Goal: Navigation & Orientation: Understand site structure

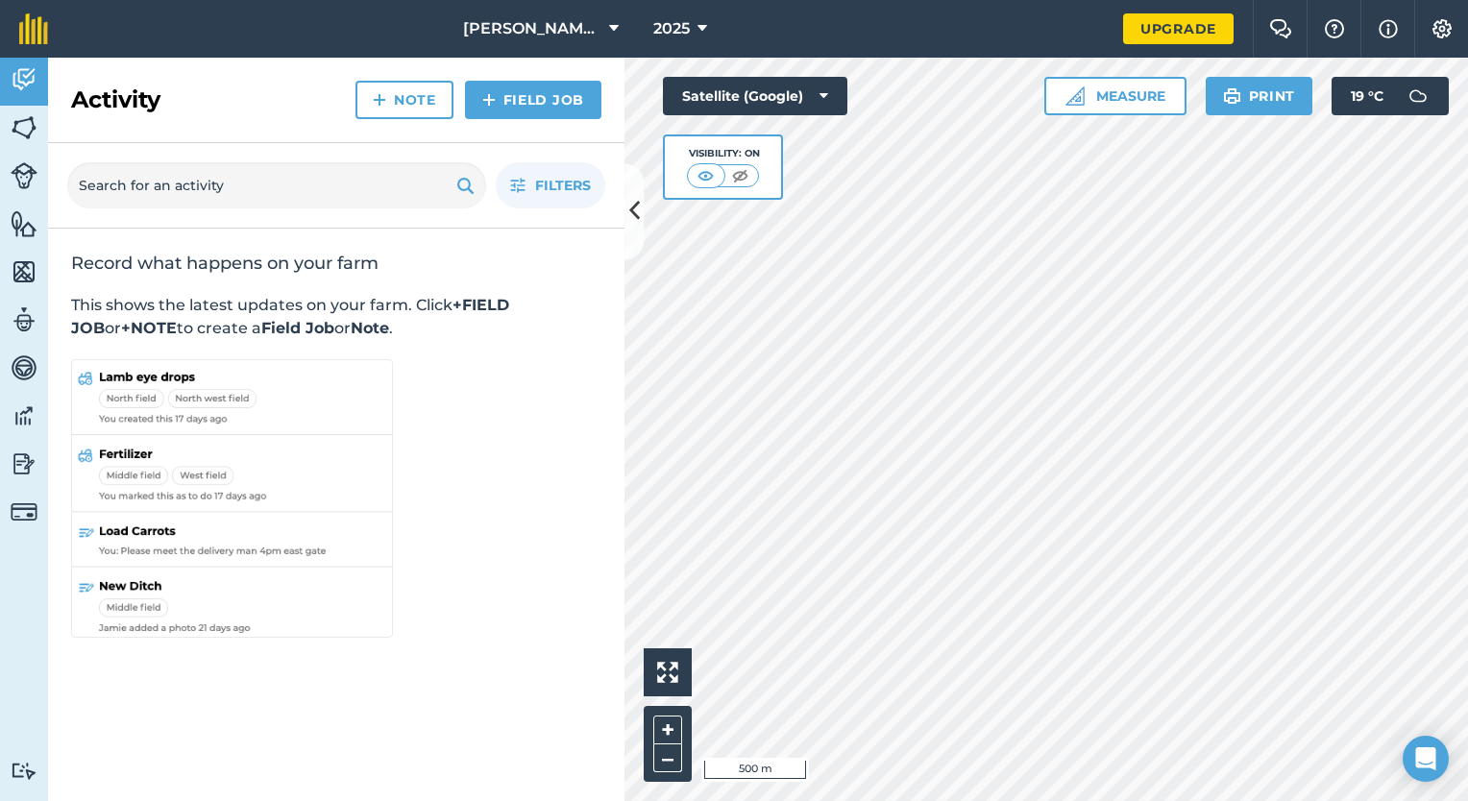
click at [934, 466] on div "Hello i 500 m + – Satellite (Google) Visibility: On Measure Print 19 ° C" at bounding box center [1047, 430] width 844 height 744
click at [24, 223] on img at bounding box center [24, 223] width 27 height 29
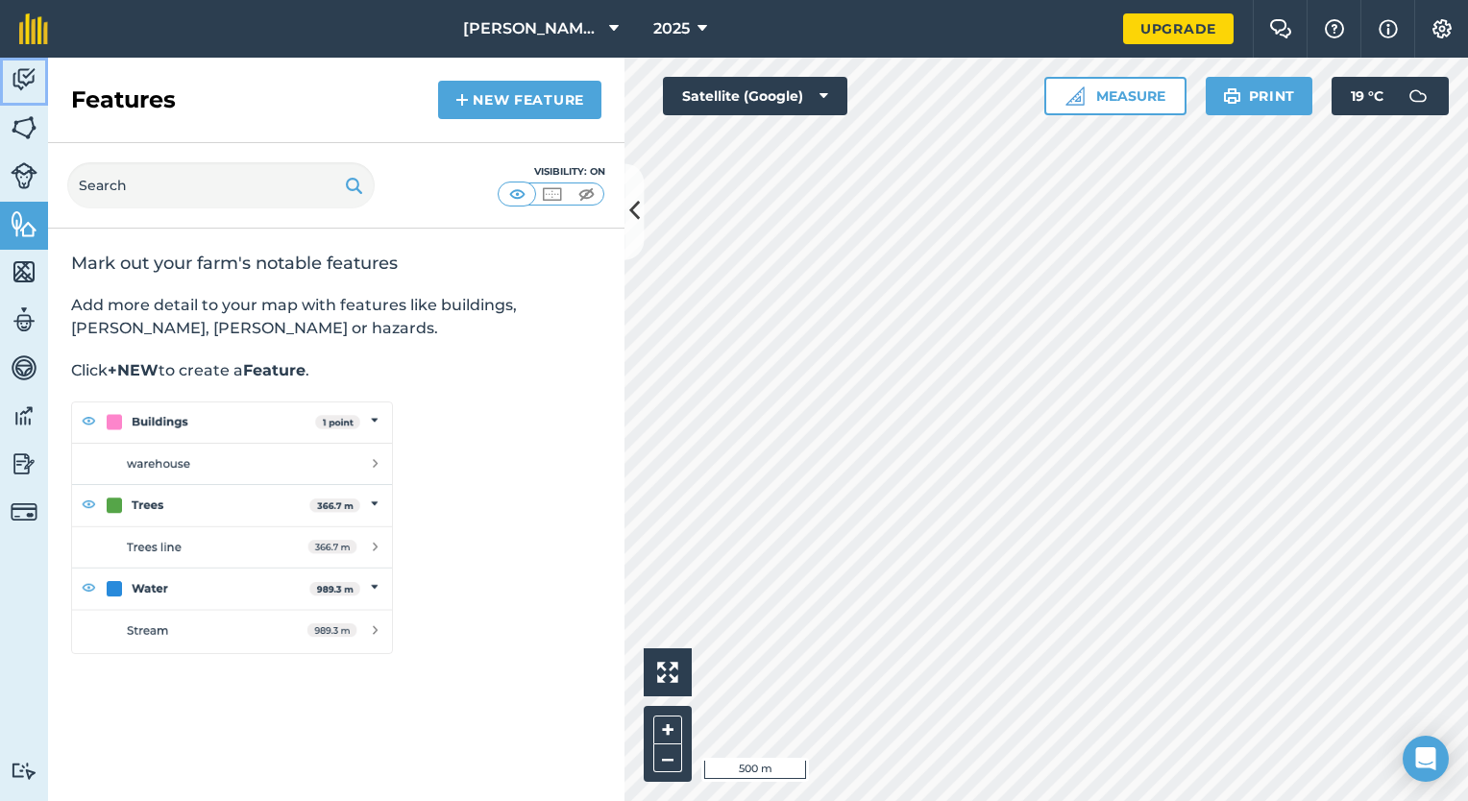
click at [22, 71] on img at bounding box center [24, 79] width 27 height 29
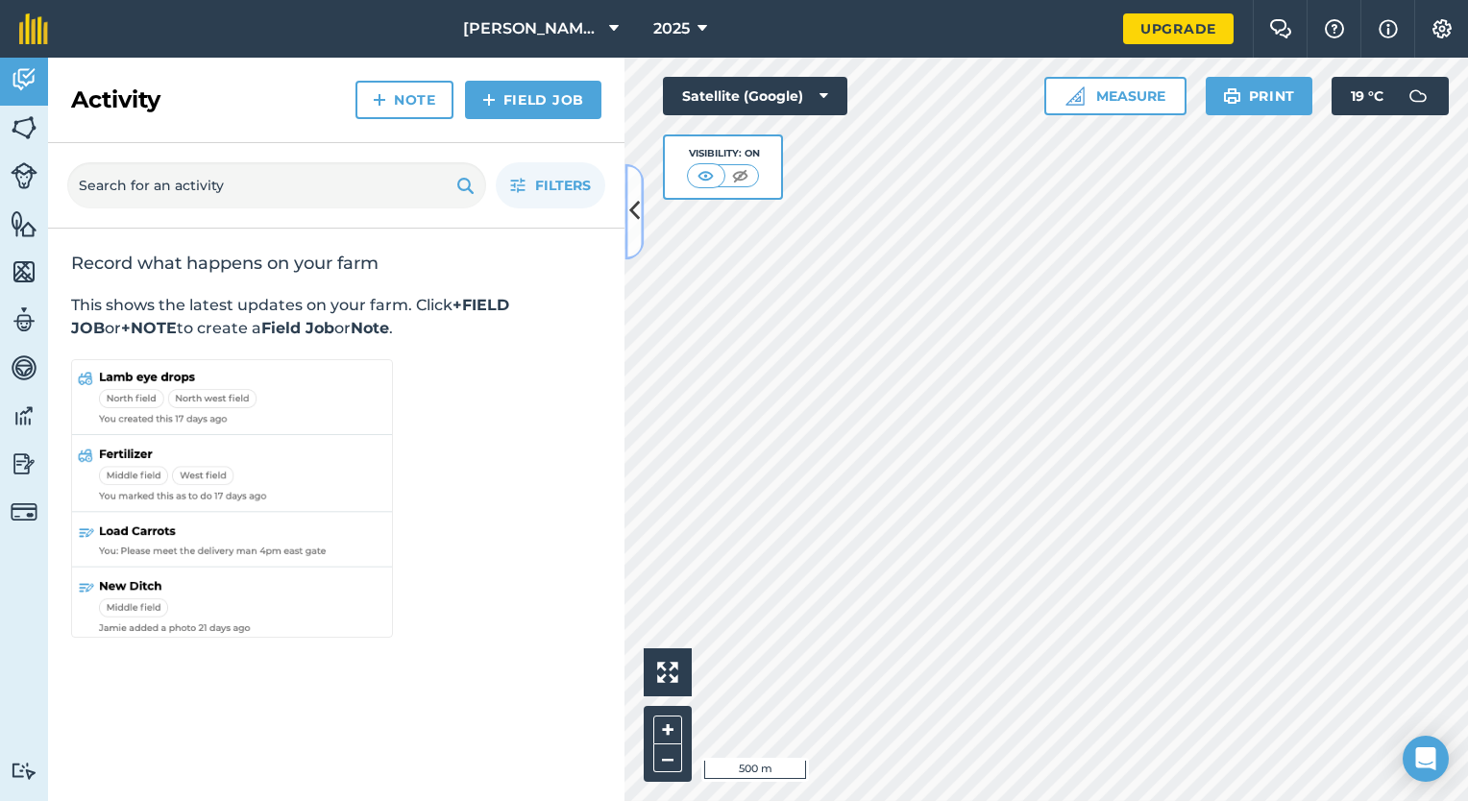
click at [630, 214] on icon at bounding box center [634, 212] width 11 height 34
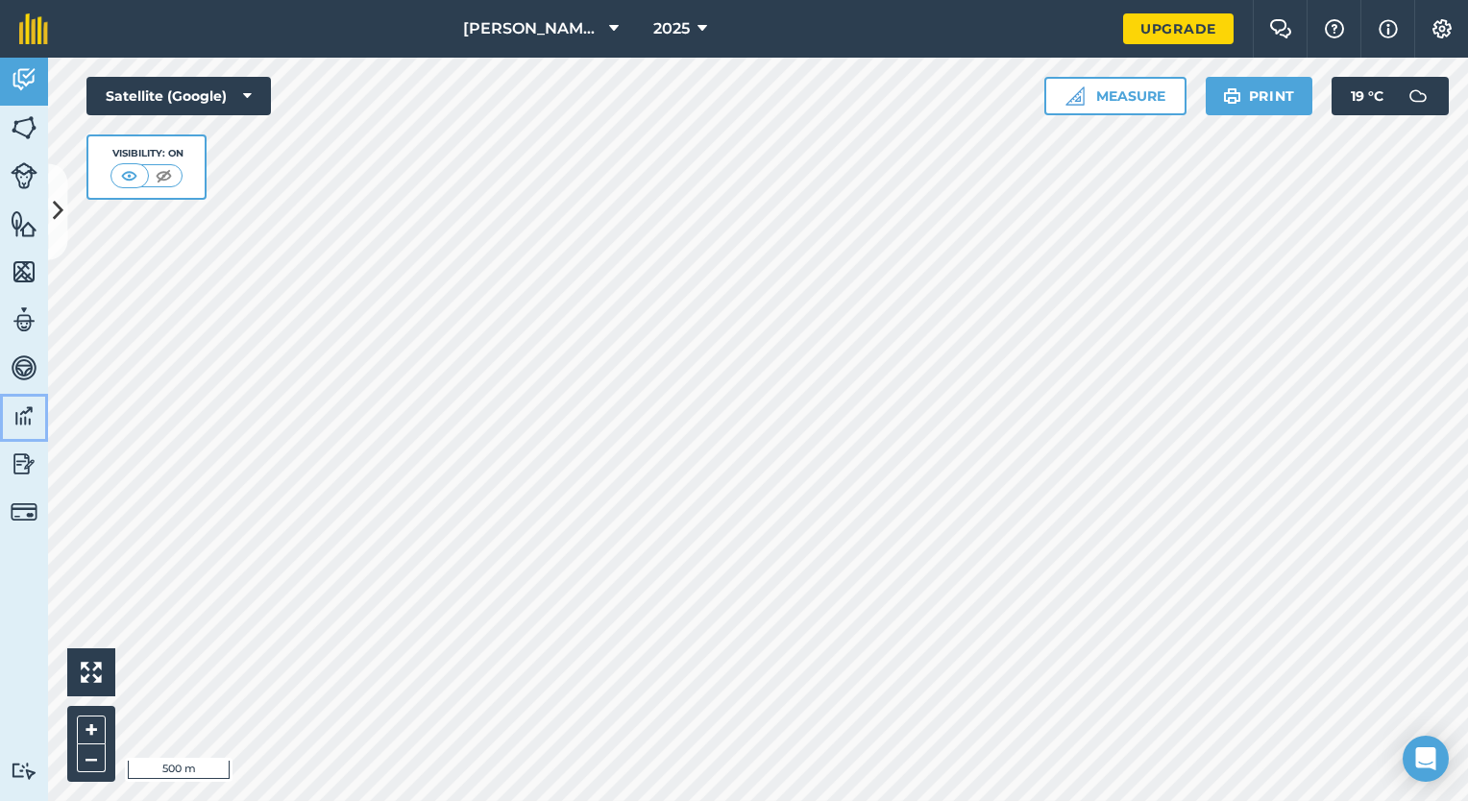
click at [26, 410] on img at bounding box center [24, 416] width 27 height 29
click at [23, 119] on img at bounding box center [24, 127] width 27 height 29
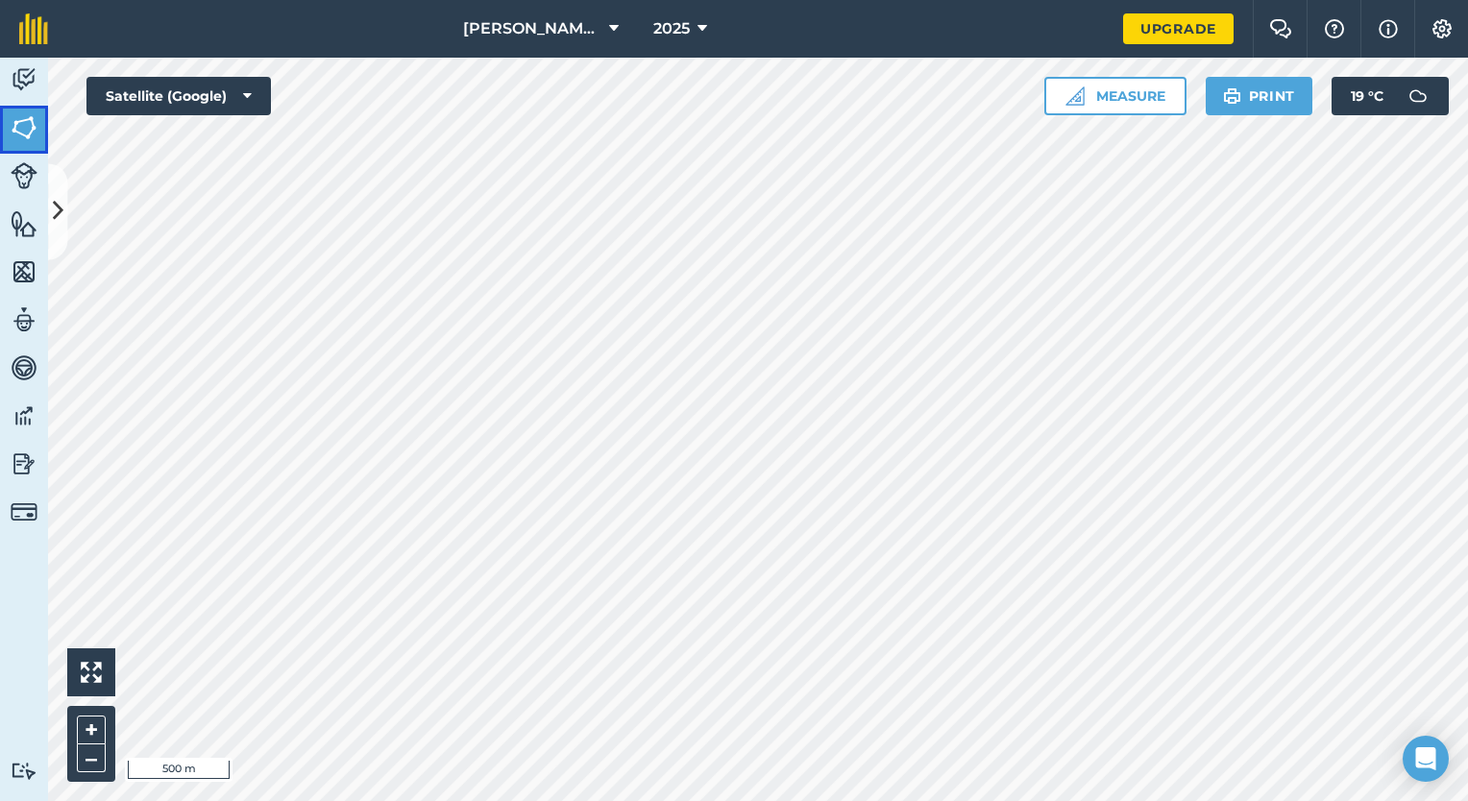
click at [23, 119] on img at bounding box center [24, 127] width 27 height 29
click at [30, 78] on img at bounding box center [24, 79] width 27 height 29
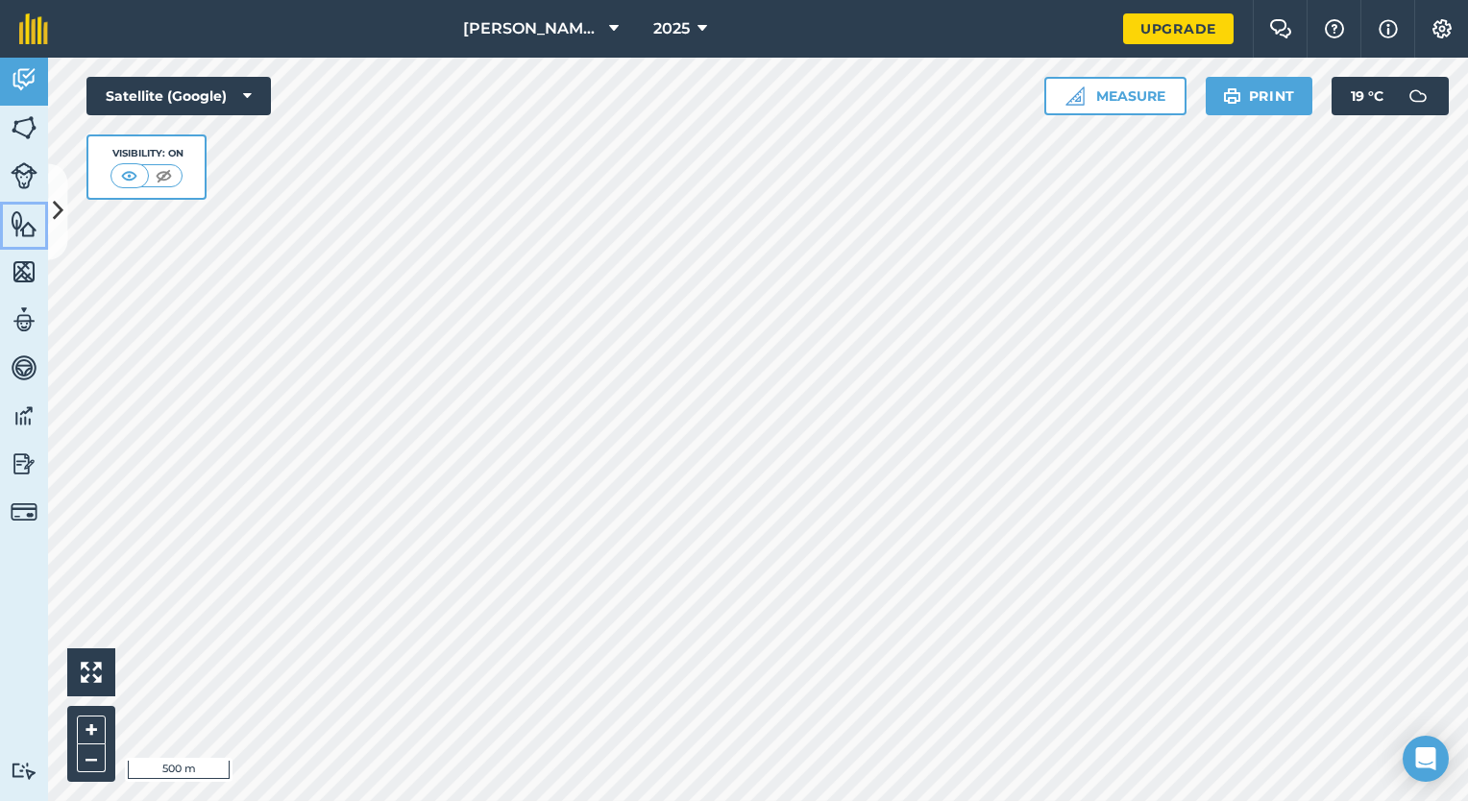
click at [21, 225] on img at bounding box center [24, 223] width 27 height 29
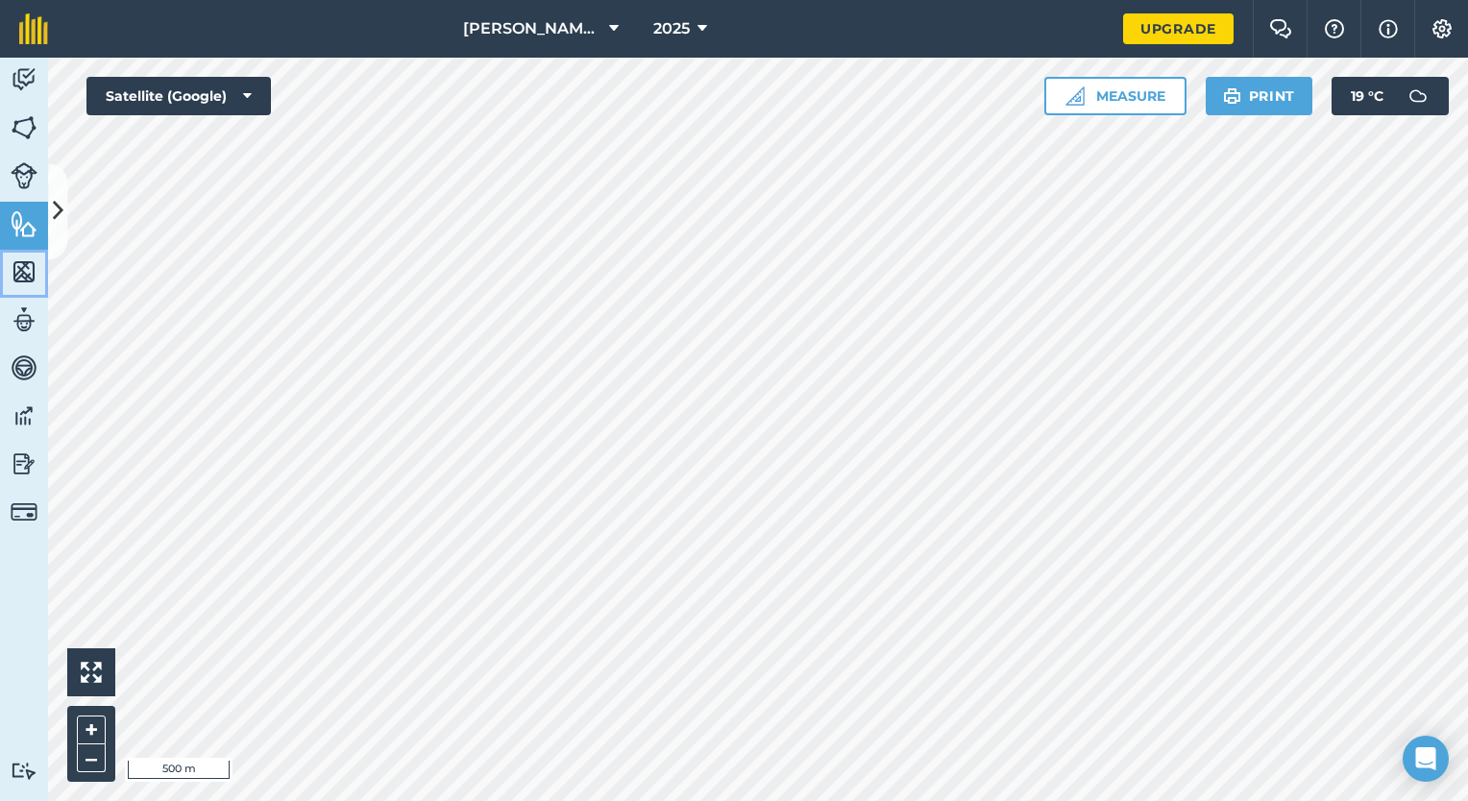
click at [19, 273] on img at bounding box center [24, 272] width 27 height 29
click at [27, 318] on img at bounding box center [24, 320] width 27 height 29
click at [18, 362] on img at bounding box center [24, 368] width 27 height 29
click at [20, 406] on img at bounding box center [24, 416] width 27 height 29
click at [20, 463] on img at bounding box center [24, 464] width 27 height 29
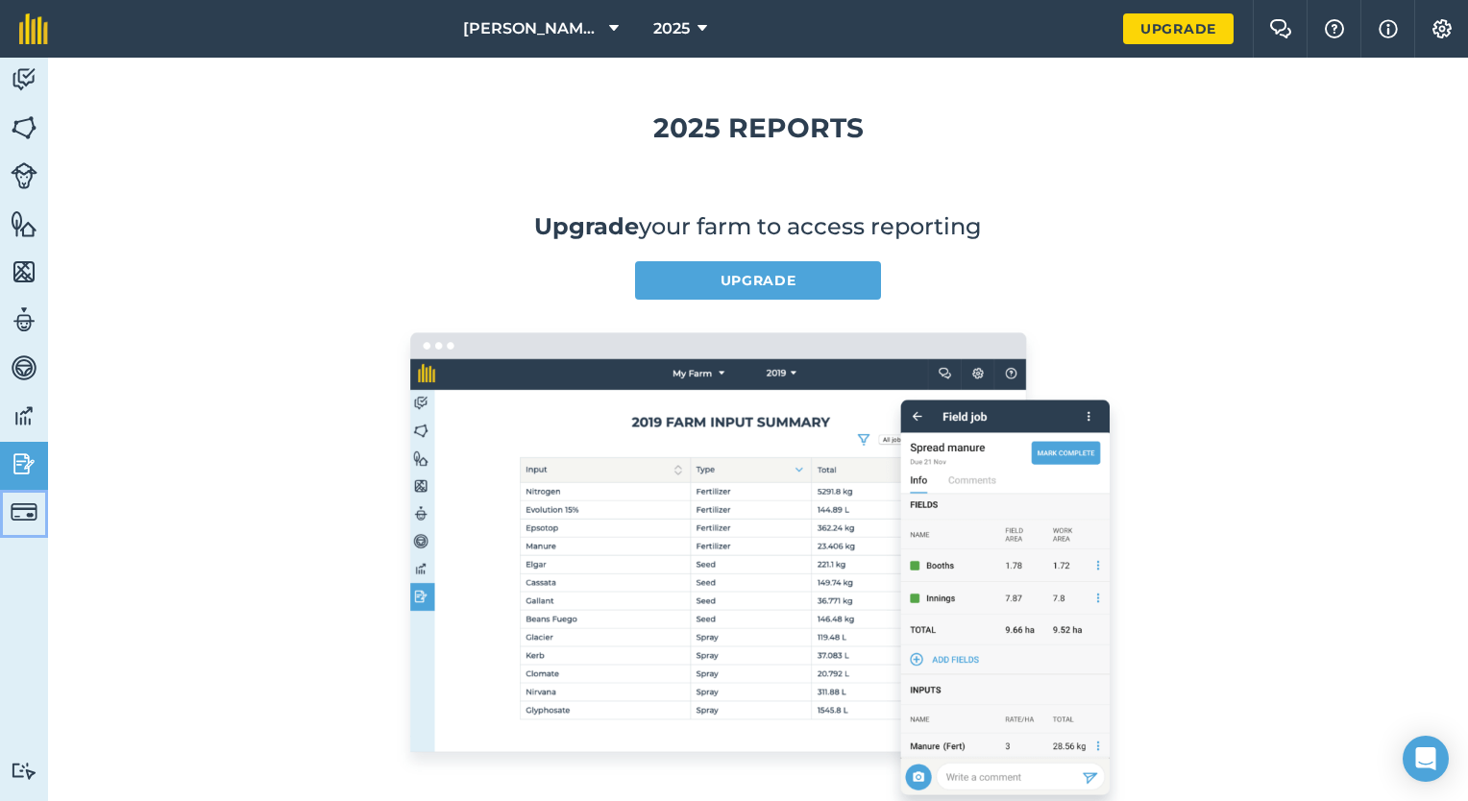
click at [13, 521] on img at bounding box center [24, 512] width 27 height 27
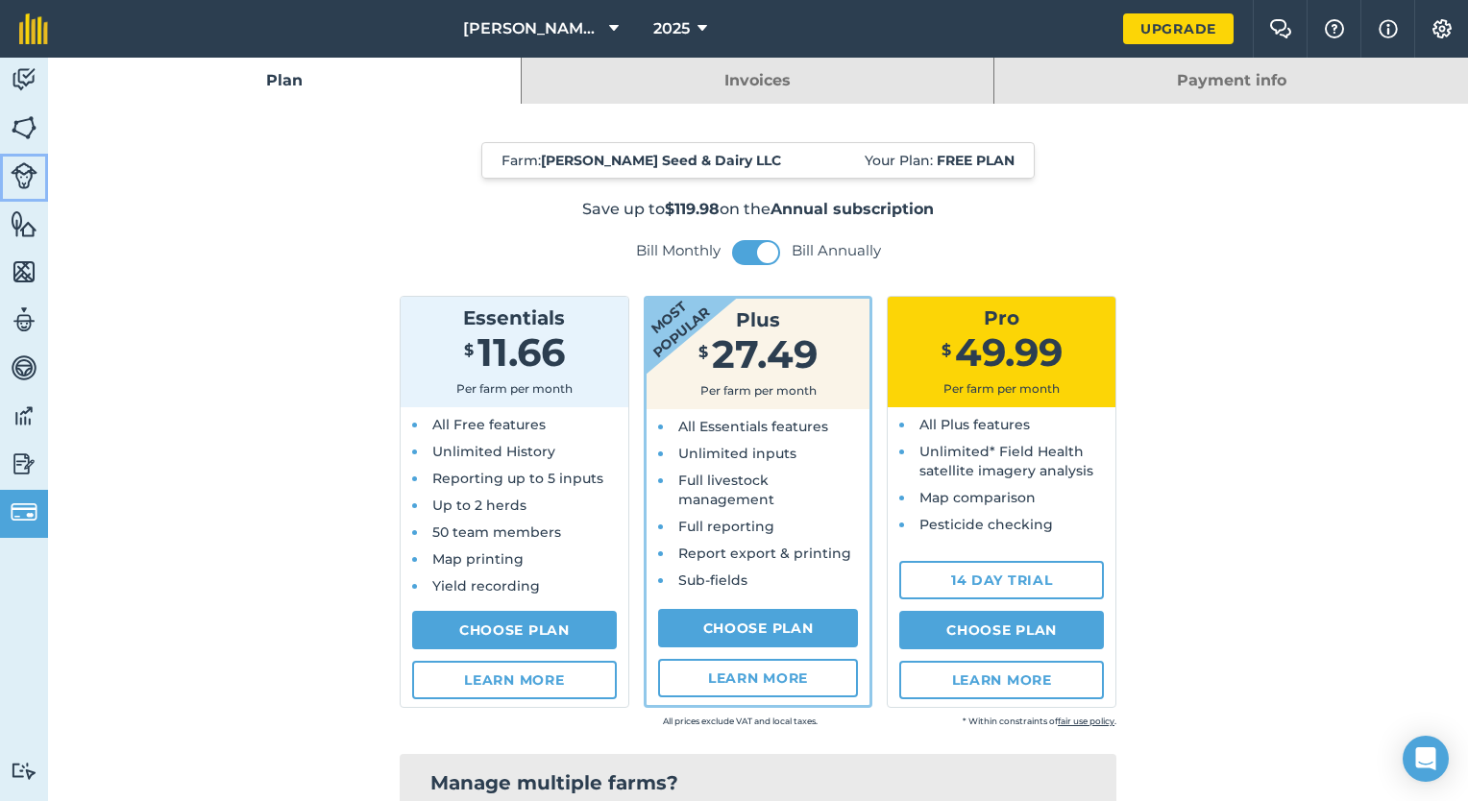
click at [23, 175] on img at bounding box center [24, 175] width 27 height 27
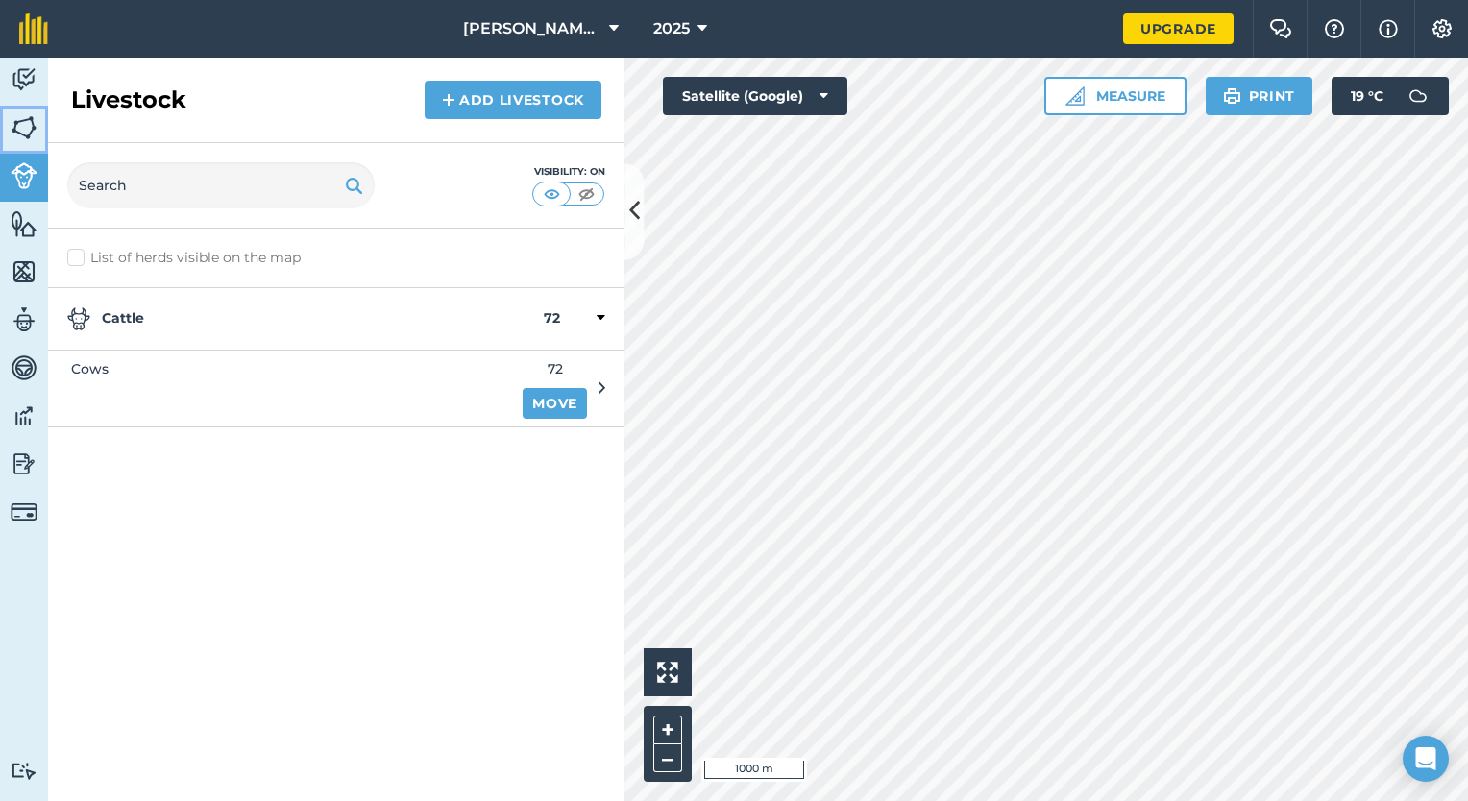
click at [23, 122] on img at bounding box center [24, 127] width 27 height 29
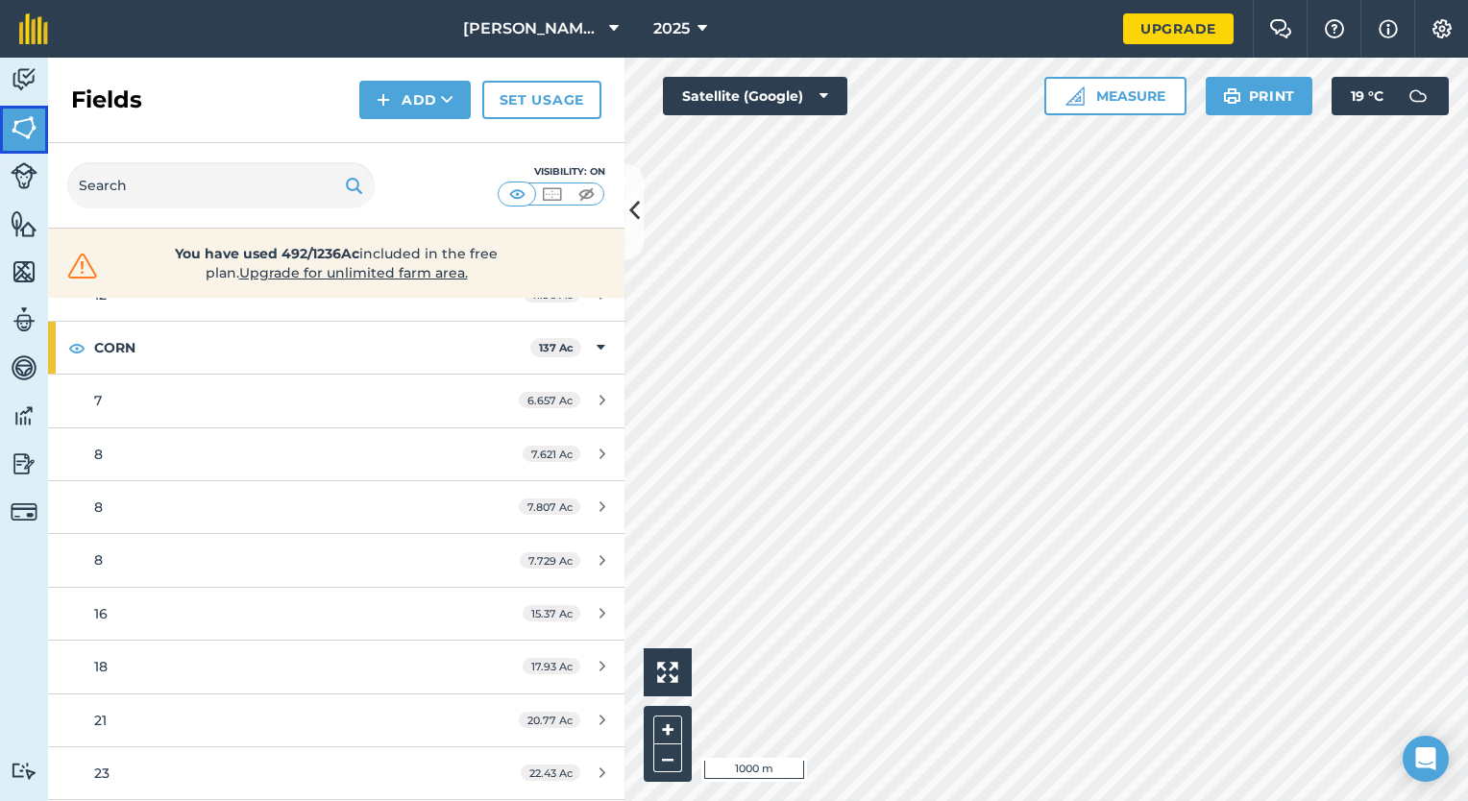
scroll to position [491, 0]
click at [706, 28] on icon at bounding box center [703, 28] width 10 height 23
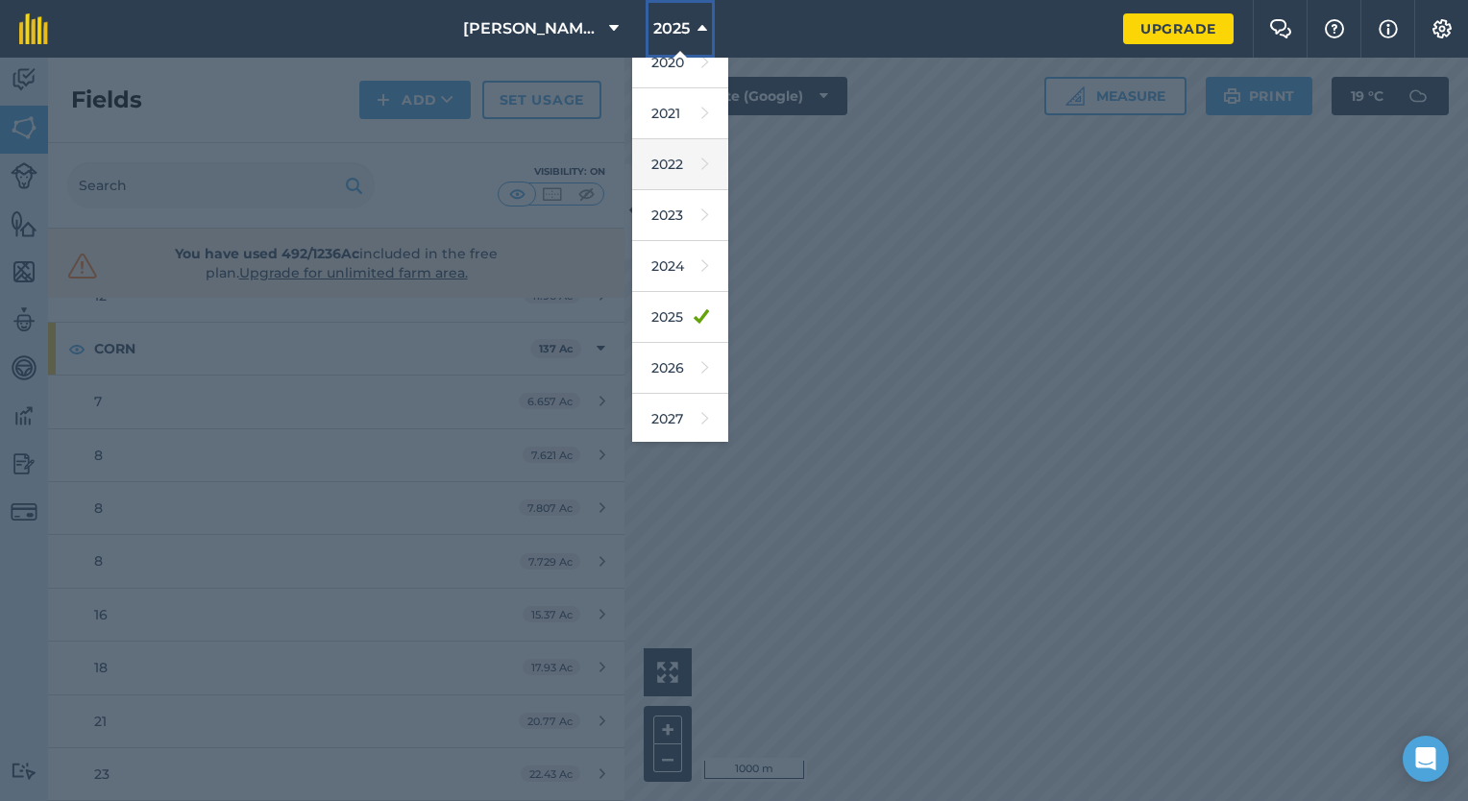
scroll to position [0, 0]
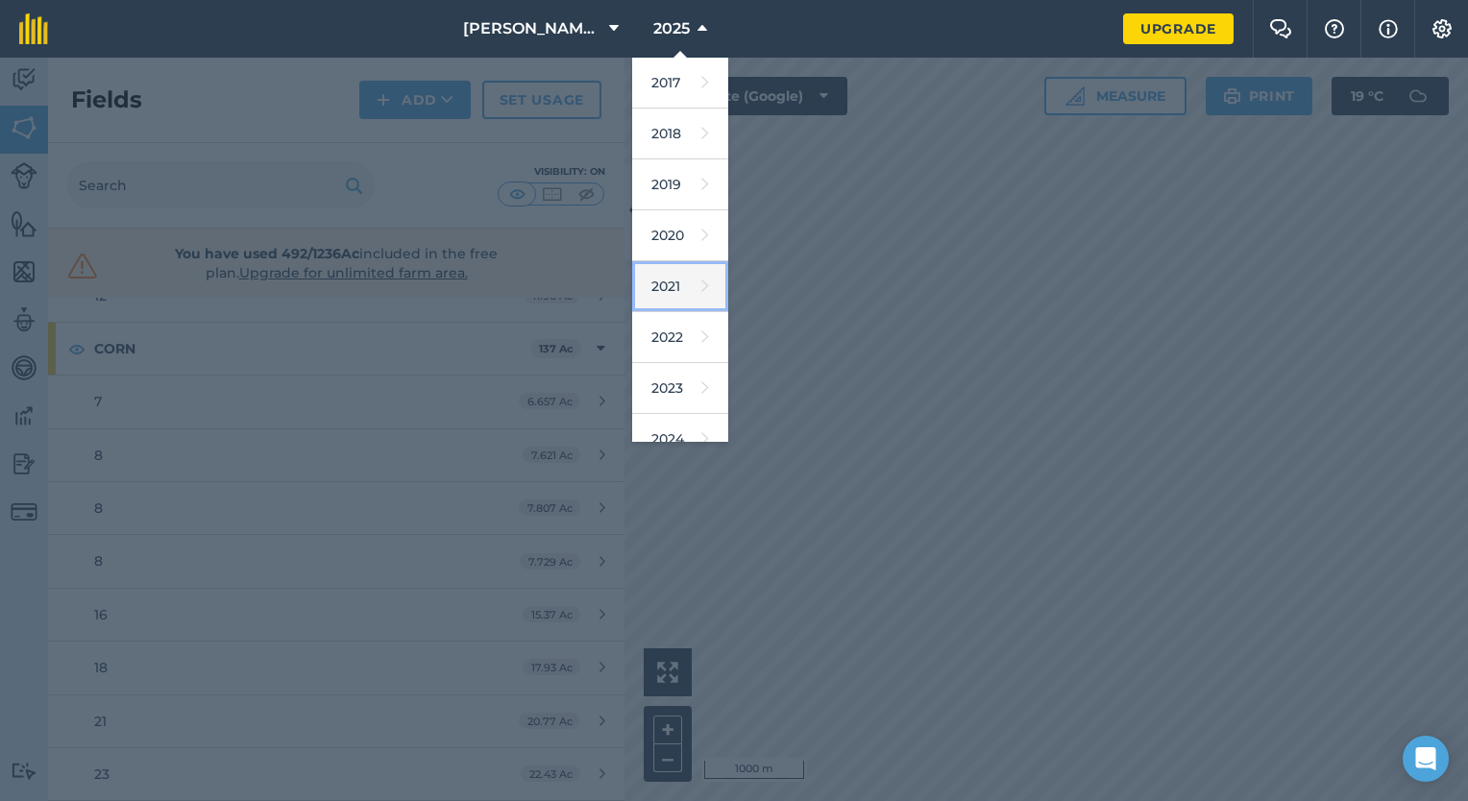
click at [672, 284] on link "2021" at bounding box center [680, 286] width 96 height 51
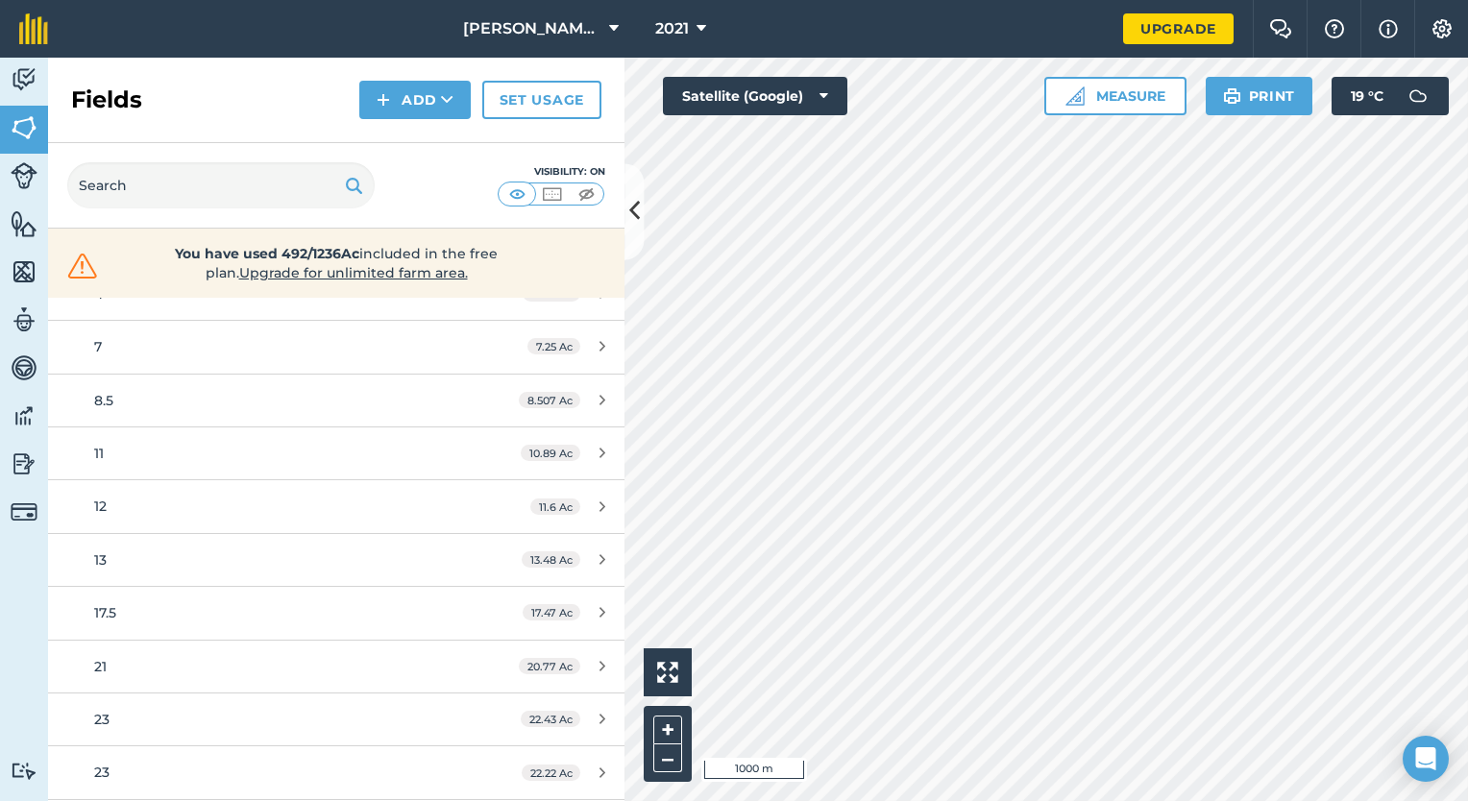
scroll to position [1084, 0]
click at [704, 24] on icon at bounding box center [702, 28] width 10 height 23
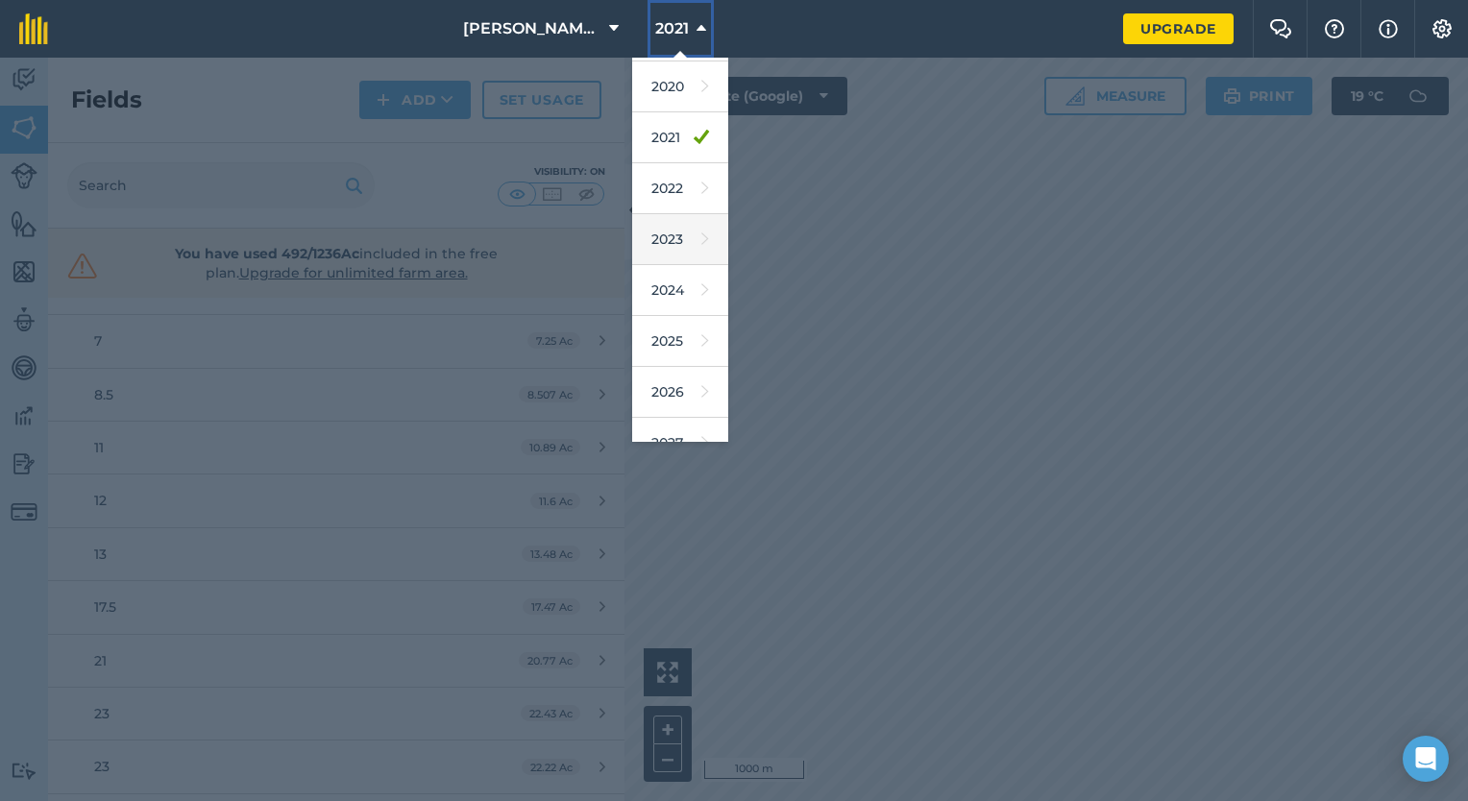
scroll to position [150, 0]
click at [669, 375] on link "2026" at bounding box center [680, 391] width 96 height 51
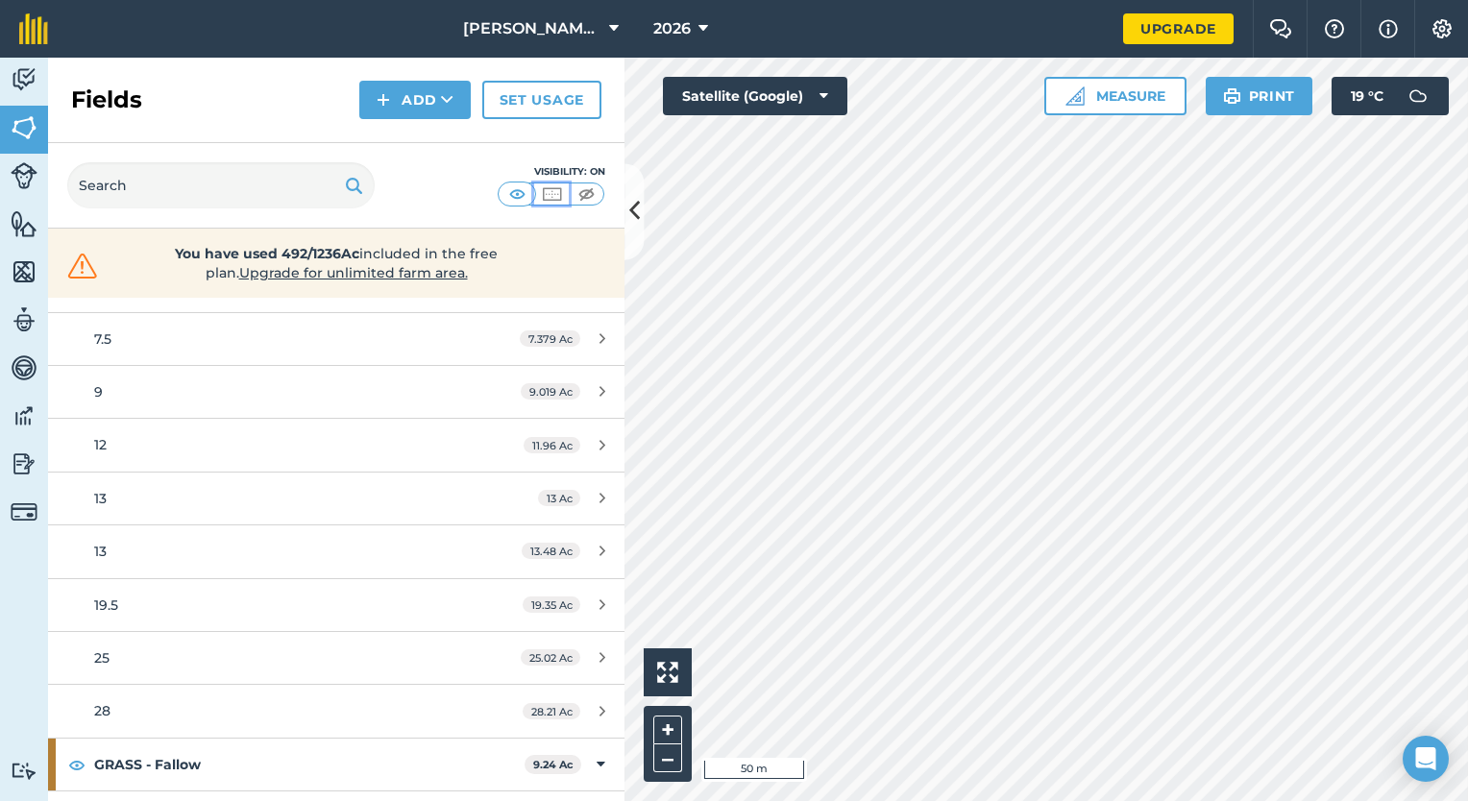
click at [544, 197] on img at bounding box center [552, 193] width 24 height 19
click at [588, 194] on img at bounding box center [587, 193] width 24 height 19
click at [552, 191] on img at bounding box center [552, 193] width 24 height 19
click at [644, 56] on div "[PERSON_NAME] Seed & Dairy LLC 2026 Upgrade Farm Chat Help Info Settings Map pr…" at bounding box center [734, 400] width 1468 height 801
click at [1467, 463] on html "[PERSON_NAME] Seed & Dairy LLC 2026 Upgrade Farm Chat Help Info Settings Map pr…" at bounding box center [734, 400] width 1468 height 801
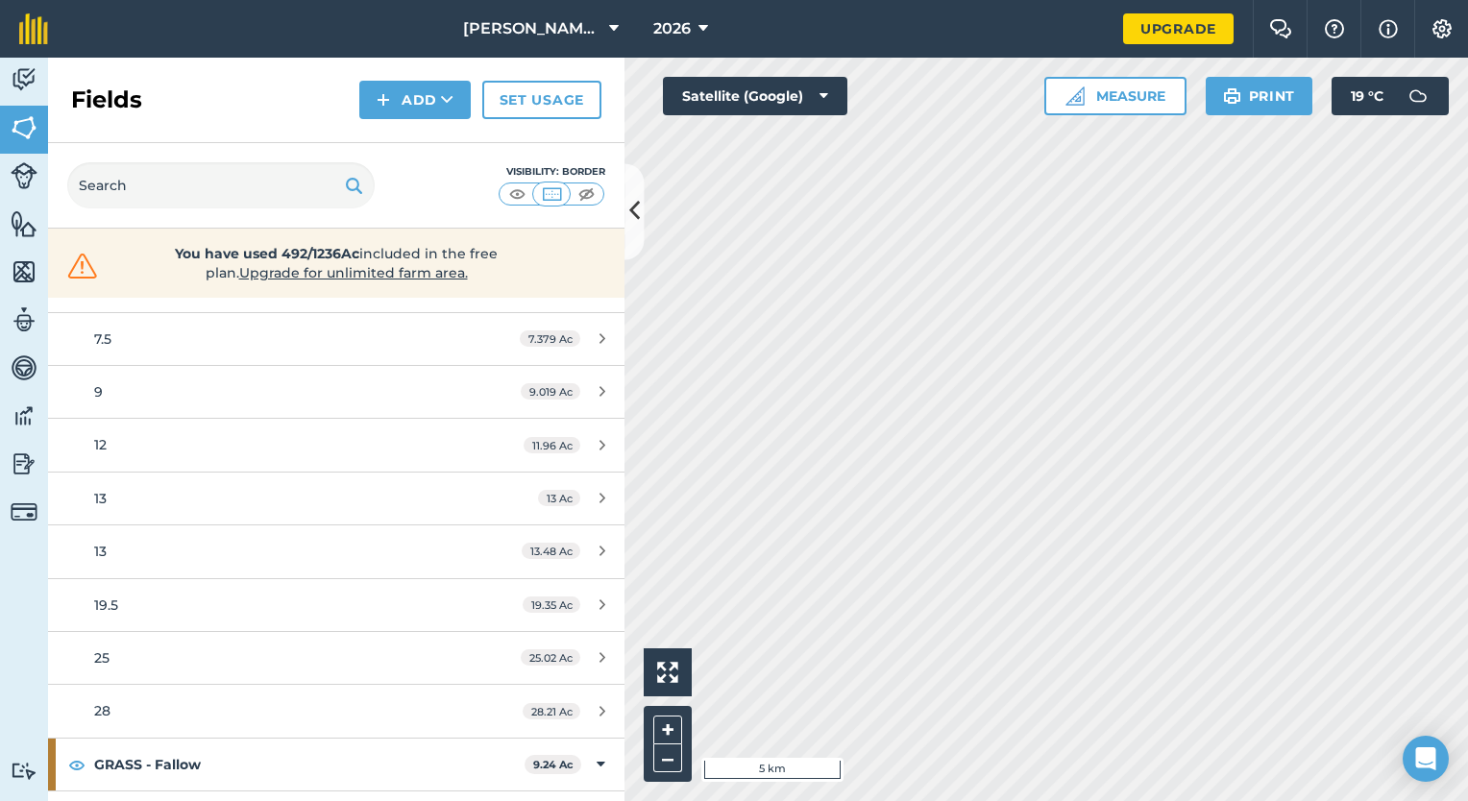
click at [562, 474] on div "Activity Fields Livestock Features Maps Team Vehicles Data Reporting Billing Tu…" at bounding box center [734, 430] width 1468 height 744
click at [805, 89] on button "Satellite (Google)" at bounding box center [755, 96] width 184 height 38
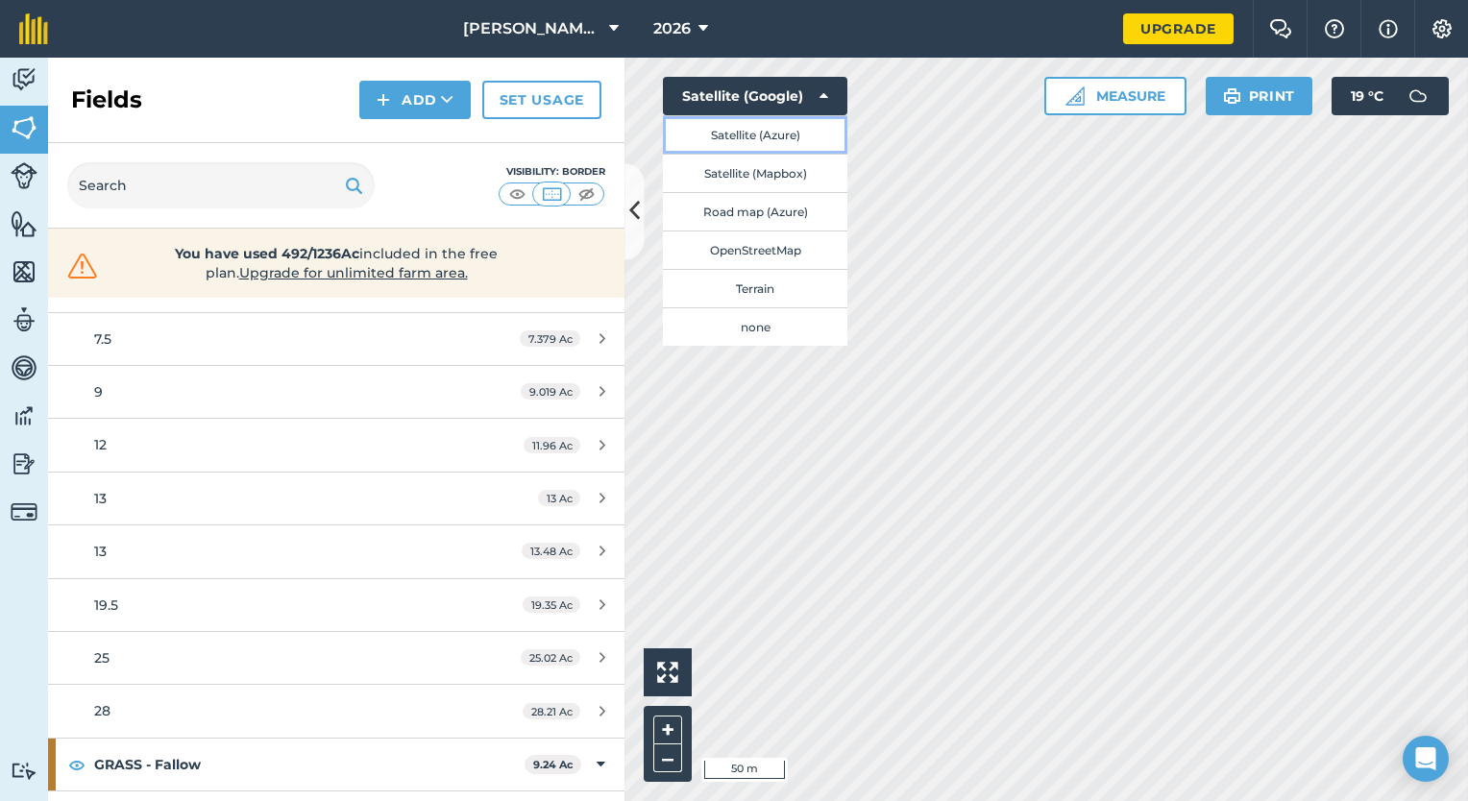
click at [764, 128] on button "Satellite (Azure)" at bounding box center [755, 134] width 184 height 38
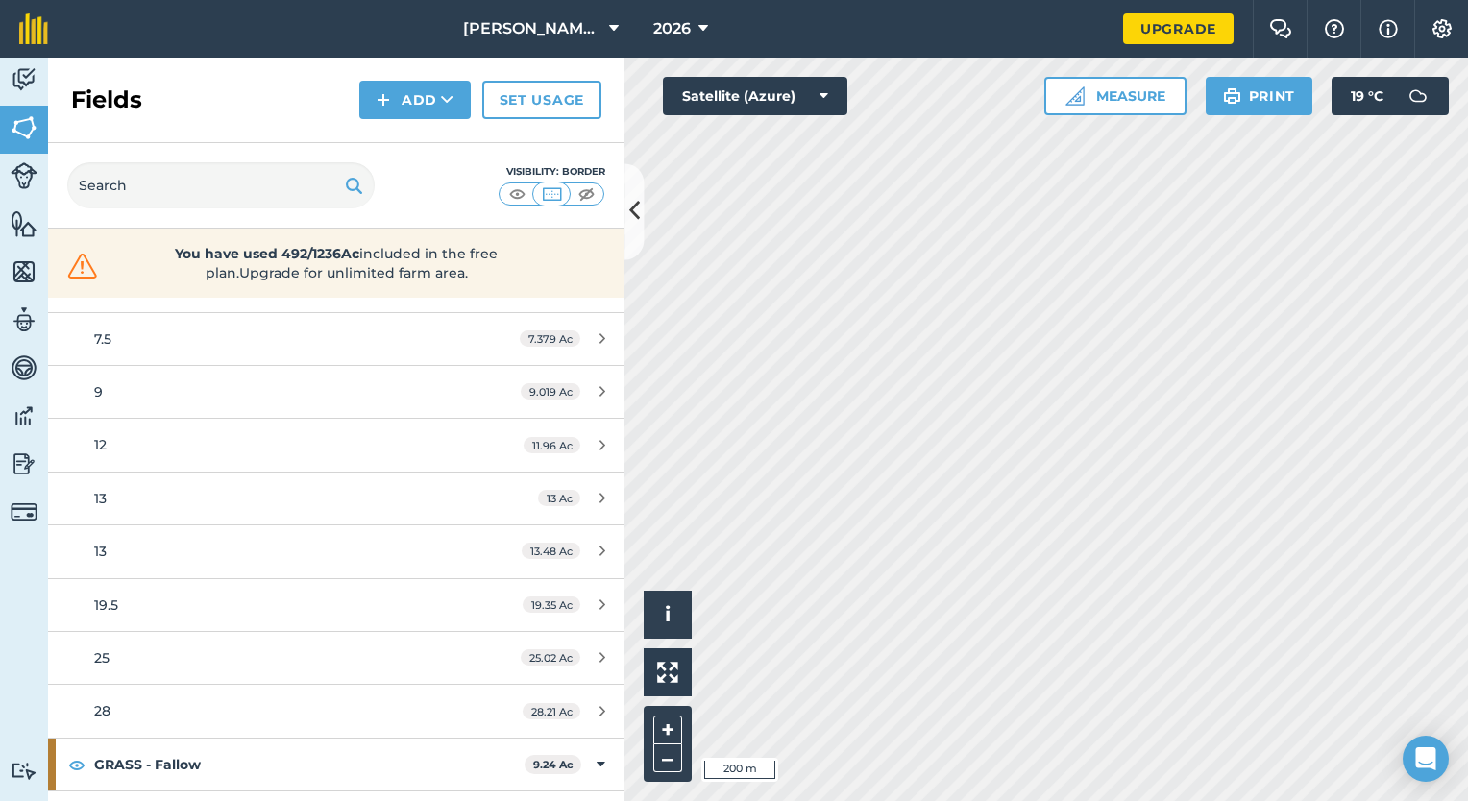
click at [456, 378] on div "Activity Fields Livestock Features Maps Team Vehicles Data Reporting Billing Tu…" at bounding box center [734, 430] width 1468 height 744
click at [936, 800] on html "[PERSON_NAME] Seed & Dairy LLC 2026 Upgrade Farm Chat Help Info Settings Map pr…" at bounding box center [734, 400] width 1468 height 801
click at [447, 408] on div "Activity Fields Livestock Features Maps Team Vehicles Data Reporting Billing Tu…" at bounding box center [734, 430] width 1468 height 744
click at [557, 612] on div "Activity Fields Livestock Features Maps Team Vehicles Data Reporting Billing Tu…" at bounding box center [734, 430] width 1468 height 744
click at [1160, 800] on html "[PERSON_NAME] Seed & Dairy LLC 2026 Upgrade Farm Chat Help Info Settings Map pr…" at bounding box center [734, 400] width 1468 height 801
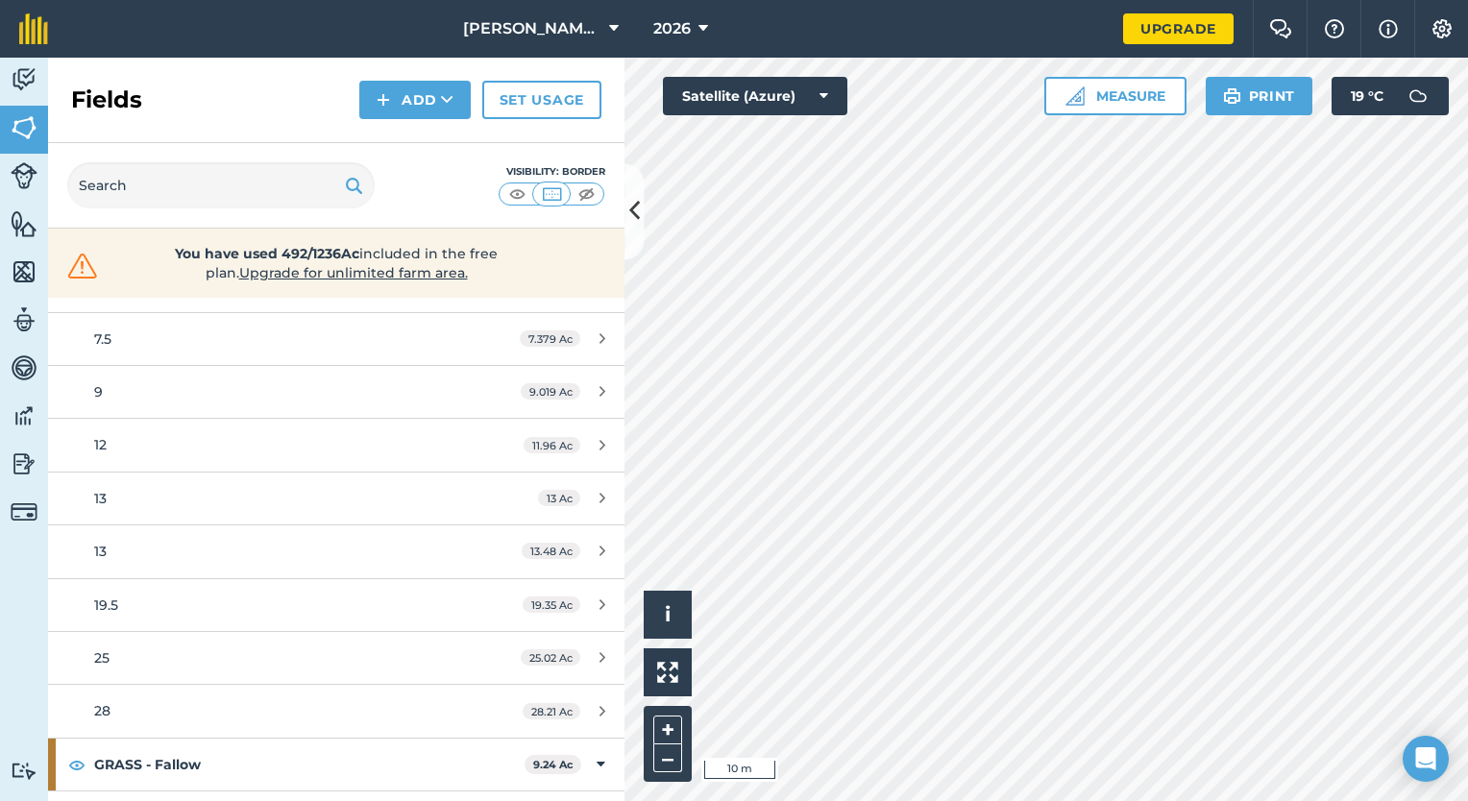
click at [1084, 800] on html "[PERSON_NAME] Seed & Dairy LLC 2026 Upgrade Farm Chat Help Info Settings Map pr…" at bounding box center [734, 400] width 1468 height 801
click at [1181, 800] on html "[PERSON_NAME] Seed & Dairy LLC 2026 Upgrade Farm Chat Help Info Settings Map pr…" at bounding box center [734, 400] width 1468 height 801
click at [1069, 800] on html "[PERSON_NAME] Seed & Dairy LLC 2026 Upgrade Farm Chat Help Info Settings Map pr…" at bounding box center [734, 400] width 1468 height 801
click at [1115, 79] on div "Hello i © 2025 TomTom, Microsoft 50 m + – Satellite (Azure) Measure Print 19 ° C" at bounding box center [1047, 430] width 844 height 744
click at [1215, 85] on div "Hello i © 2025 TomTom, Microsoft 50 m + – Satellite (Azure) Measure Print 19 ° C" at bounding box center [1047, 430] width 844 height 744
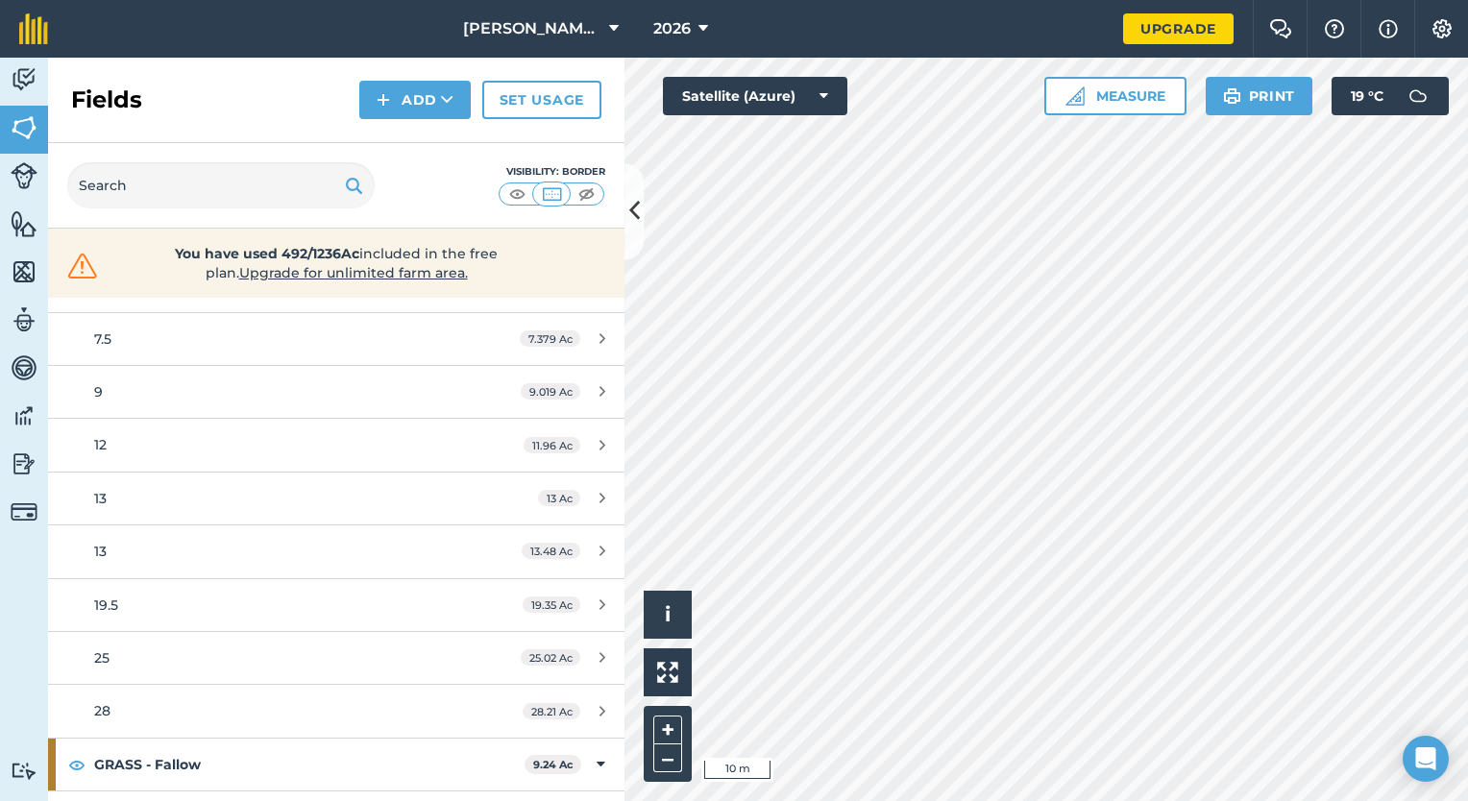
click at [1467, 590] on html "[PERSON_NAME] Seed & Dairy LLC 2026 Upgrade Farm Chat Help Info Settings Map pr…" at bounding box center [734, 400] width 1468 height 801
click at [1467, 439] on html "[PERSON_NAME] Seed & Dairy LLC 2026 Upgrade Farm Chat Help Info Settings Map pr…" at bounding box center [734, 400] width 1468 height 801
